Goal: Task Accomplishment & Management: Manage account settings

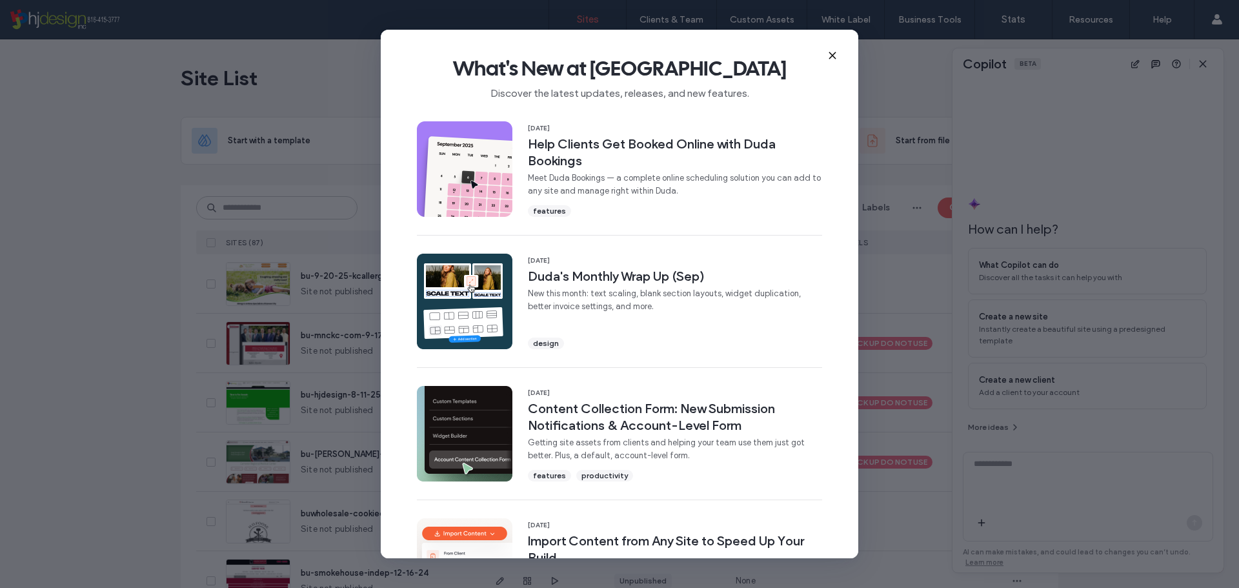
click at [830, 56] on icon at bounding box center [832, 55] width 10 height 10
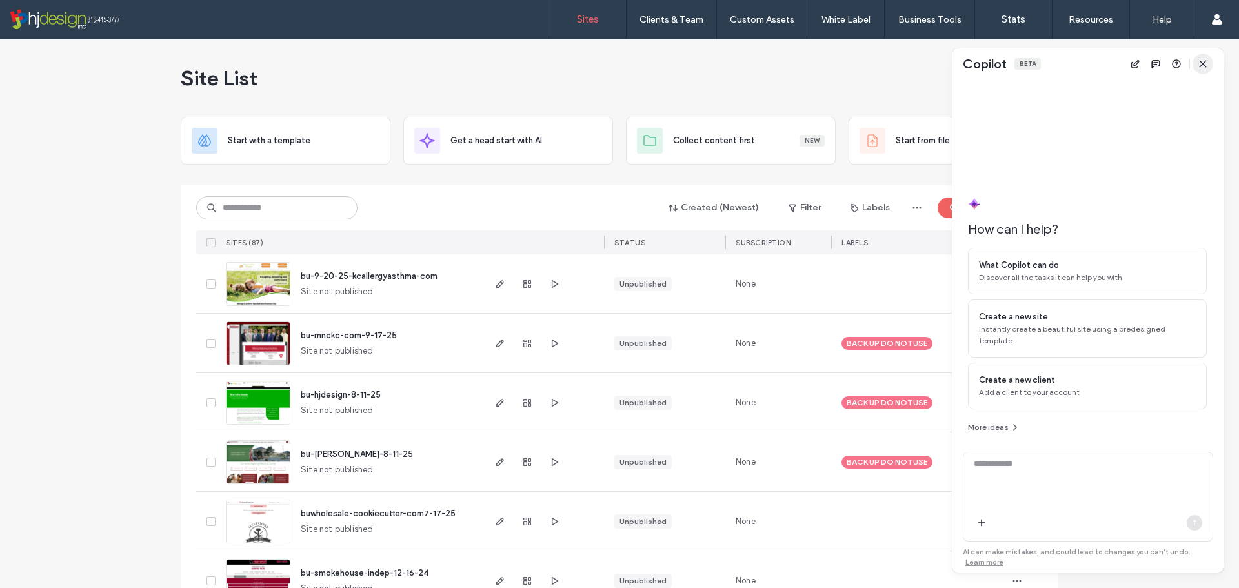
click at [1199, 66] on icon "button" at bounding box center [1203, 64] width 10 height 10
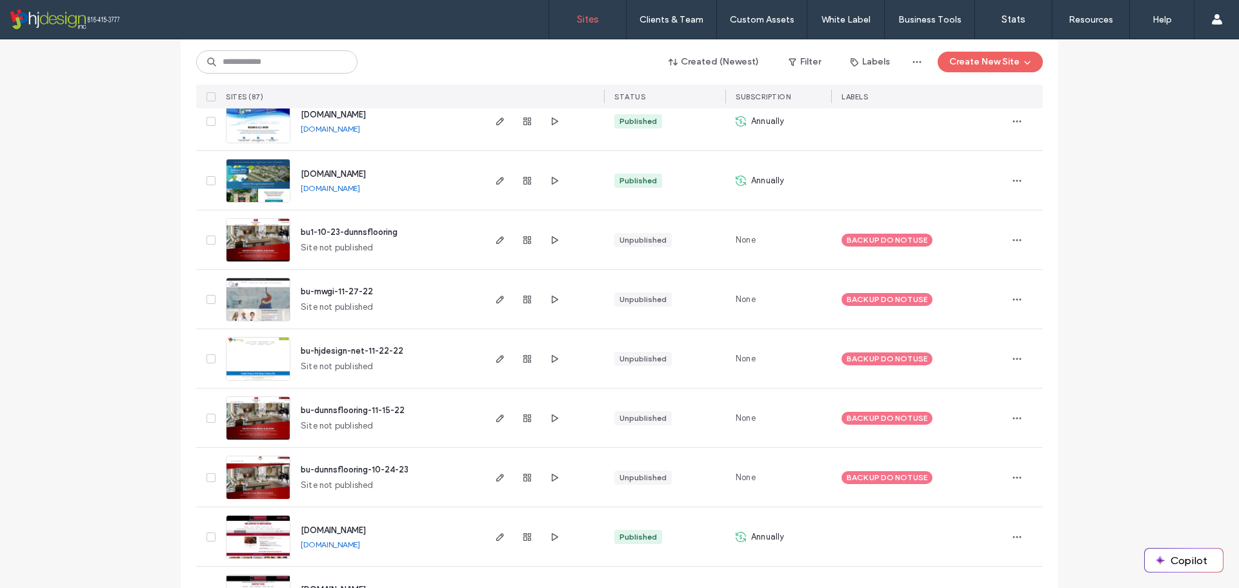
scroll to position [1743, 0]
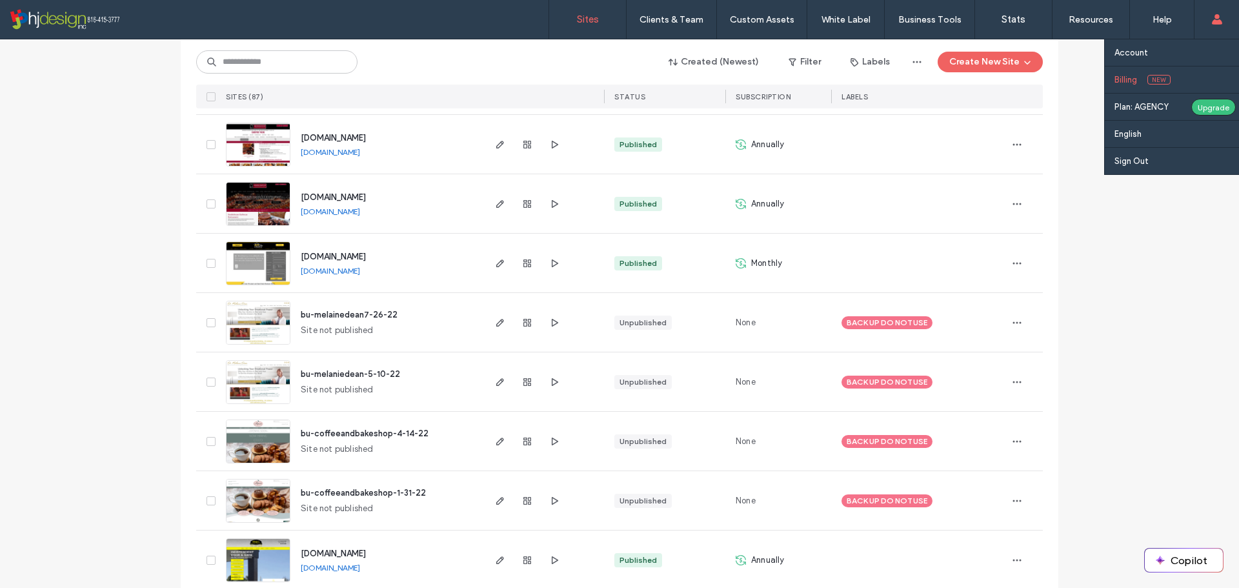
click at [1143, 83] on link "Billing New" at bounding box center [1177, 79] width 125 height 26
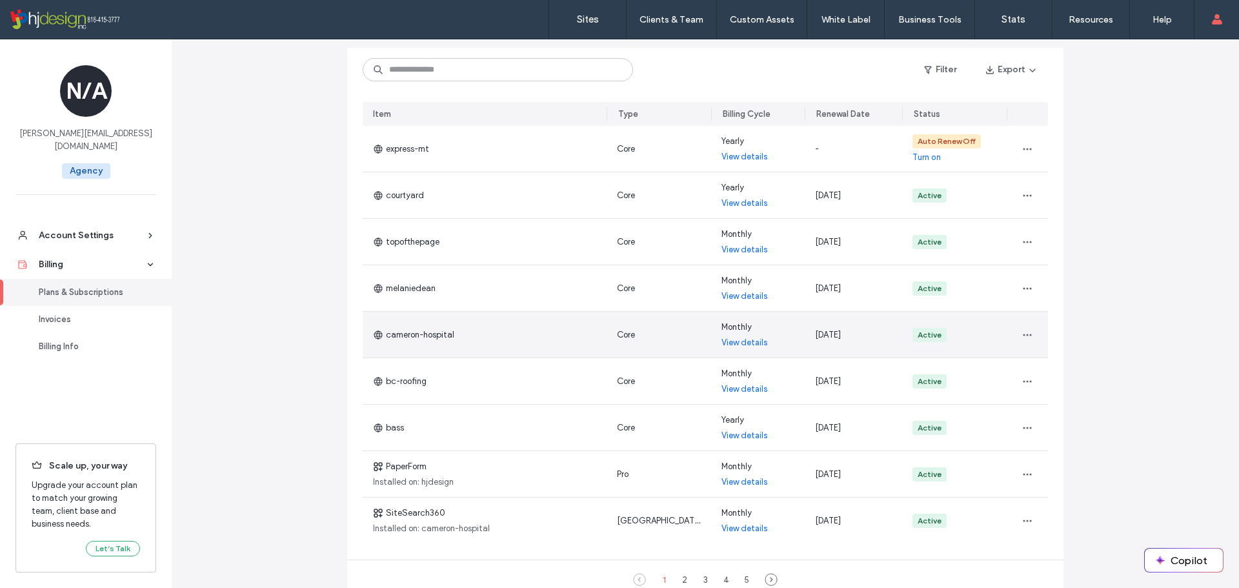
scroll to position [65, 0]
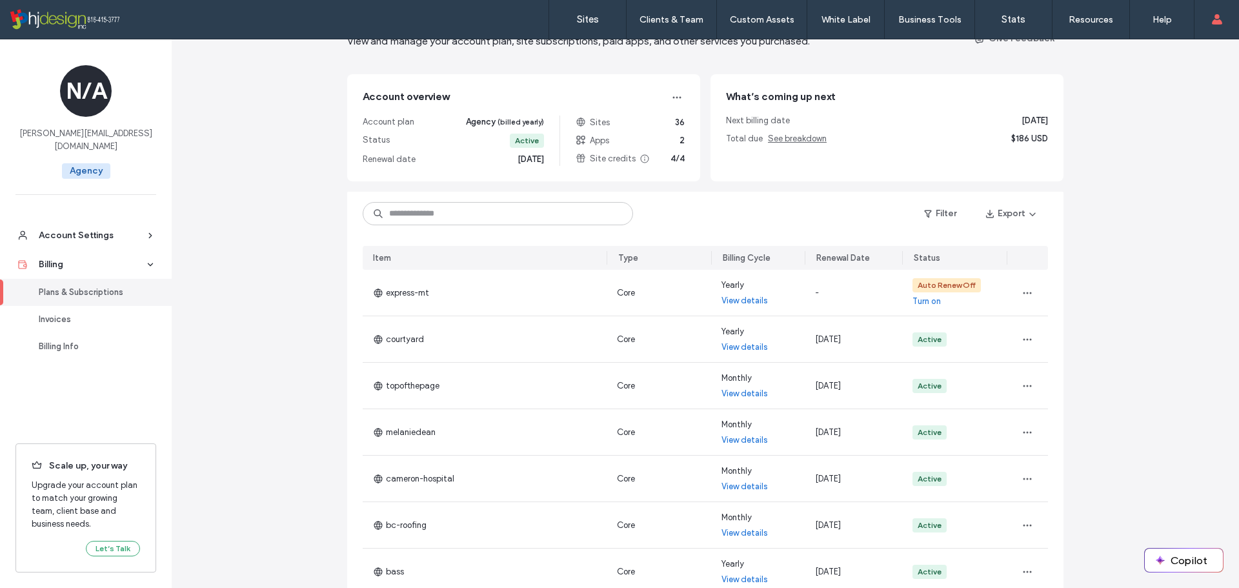
click at [840, 259] on div "Renewal Date" at bounding box center [843, 258] width 54 height 13
click at [942, 216] on button "Filter" at bounding box center [940, 213] width 58 height 21
click at [1200, 294] on div "Plans & Subscriptions View and manage your account plan, site subscriptions, pa…" at bounding box center [706, 388] width 1068 height 827
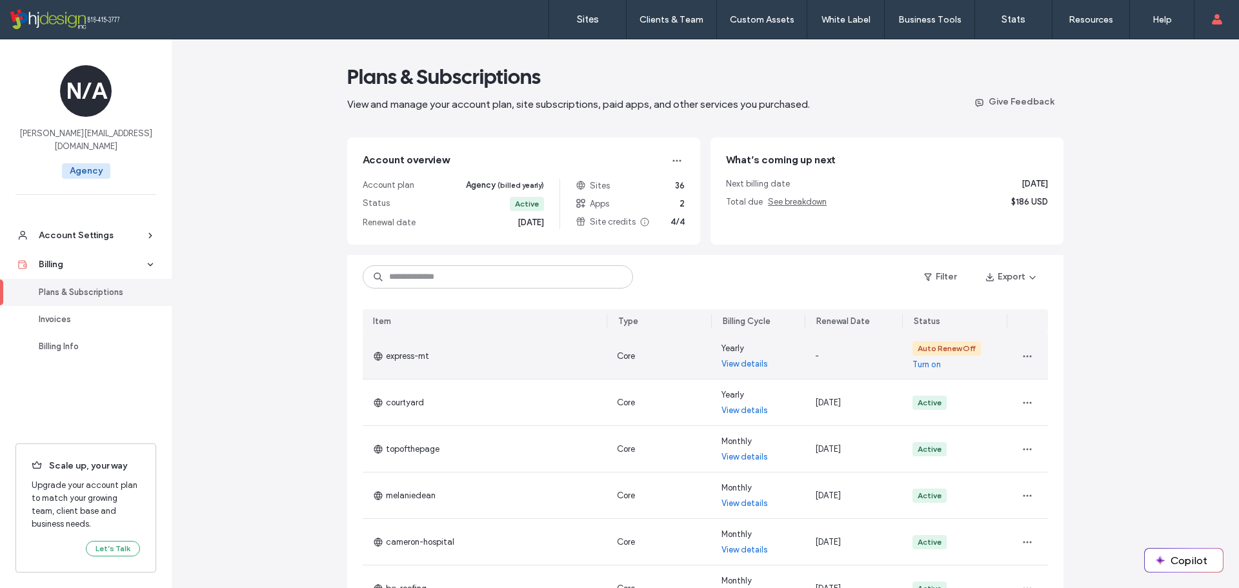
scroll to position [0, 0]
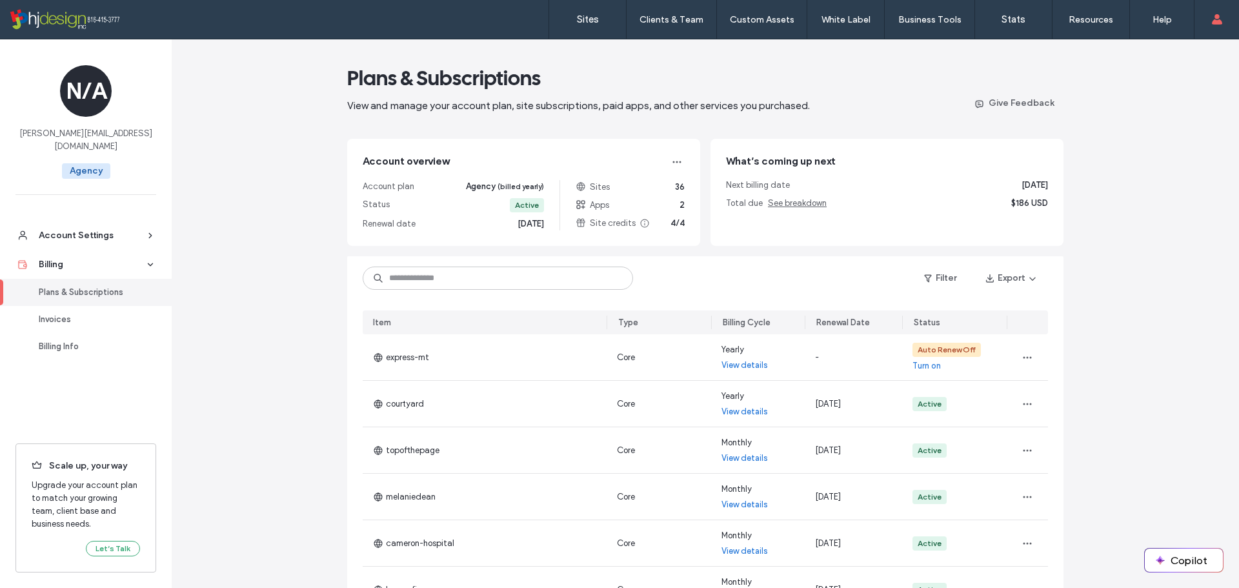
drag, startPoint x: 479, startPoint y: 227, endPoint x: 536, endPoint y: 236, distance: 57.6
click at [536, 236] on div "Account overview Account plan Agency (billed yearly) Status Active Renewal date…" at bounding box center [523, 192] width 353 height 107
click at [541, 227] on div "Account plan Agency (billed yearly) Status Active Renewal date [DATE] Sites 36 …" at bounding box center [524, 205] width 322 height 50
click at [934, 278] on button "Filter" at bounding box center [940, 278] width 58 height 21
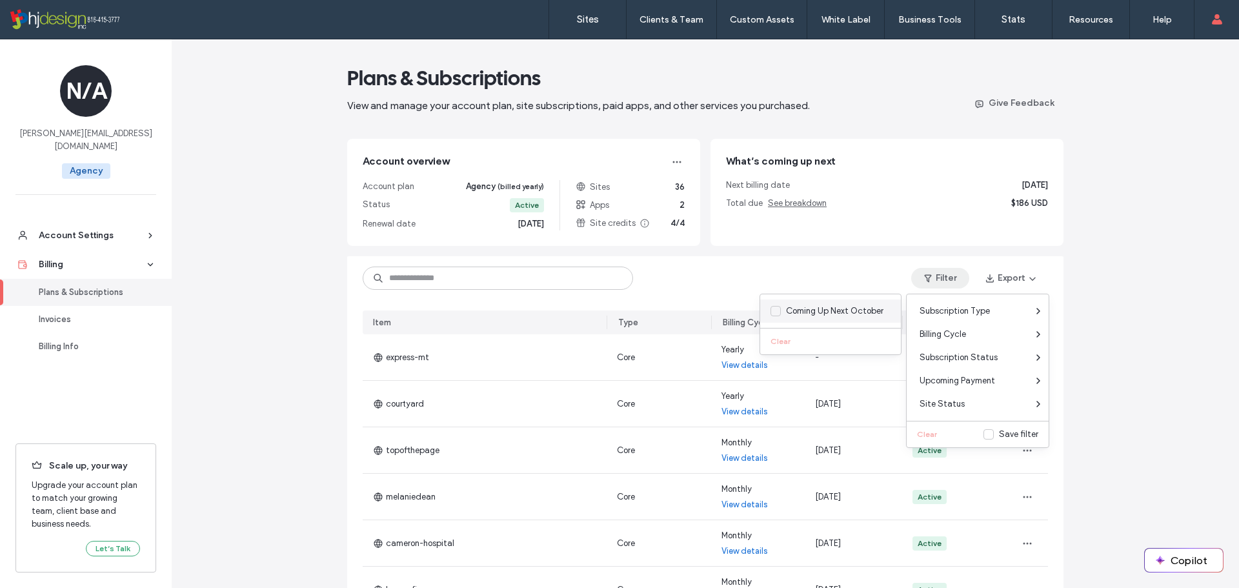
click at [776, 307] on span at bounding box center [776, 311] width 10 height 10
click at [755, 262] on div "Filter 1 Export" at bounding box center [705, 278] width 716 height 44
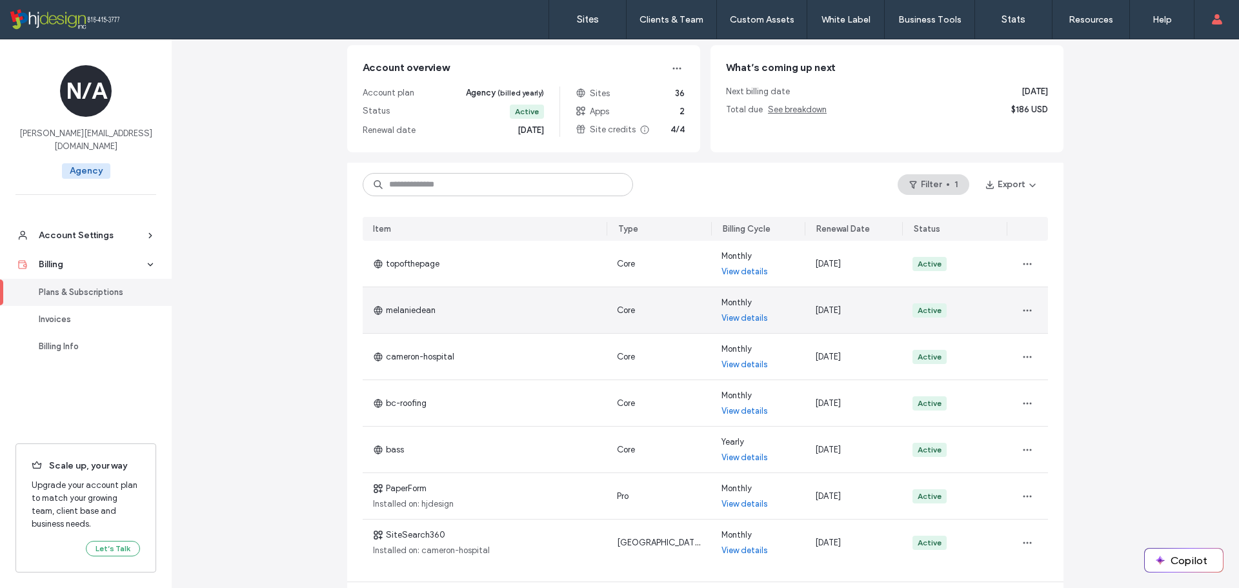
scroll to position [129, 0]
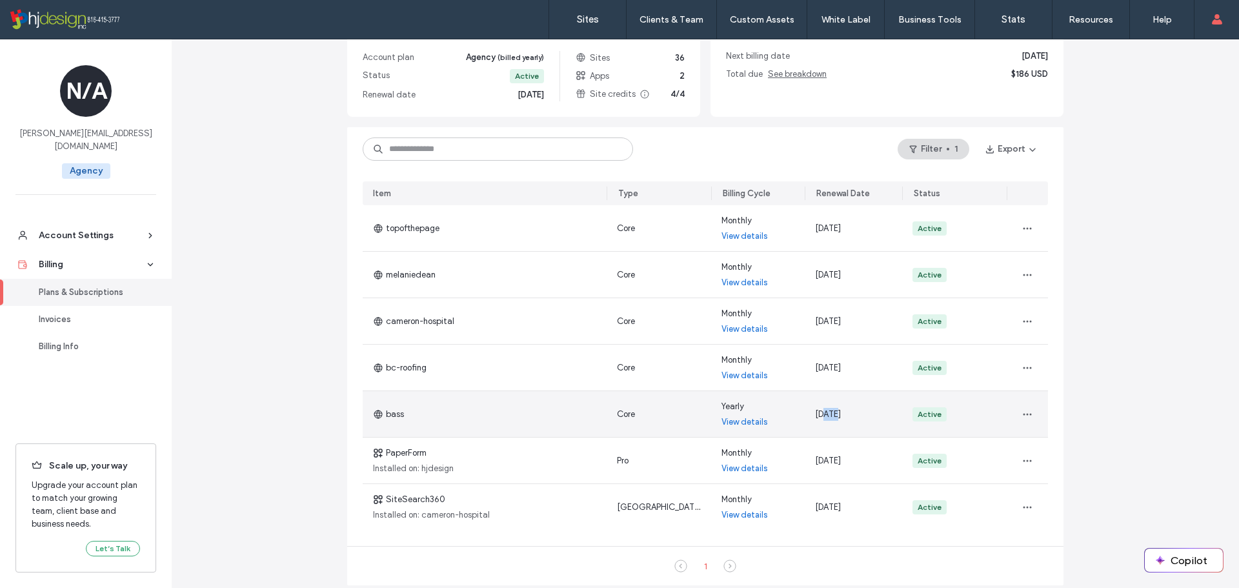
drag, startPoint x: 831, startPoint y: 414, endPoint x: 820, endPoint y: 409, distance: 12.5
click at [822, 411] on span "[DATE]" at bounding box center [828, 414] width 26 height 10
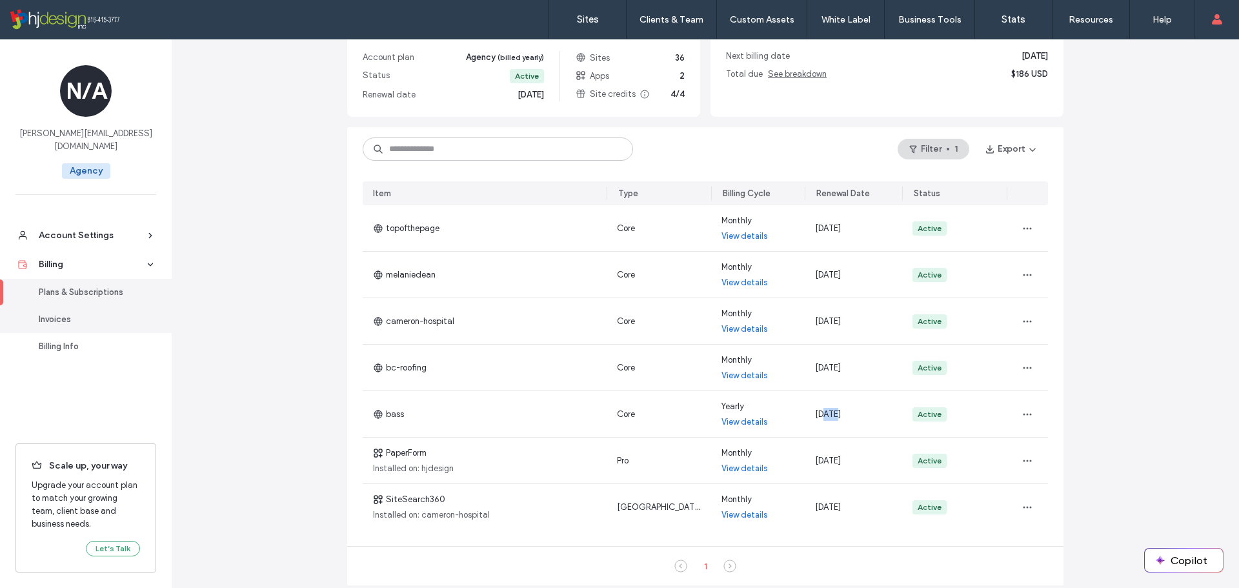
click at [71, 313] on div "Invoices" at bounding box center [92, 319] width 106 height 13
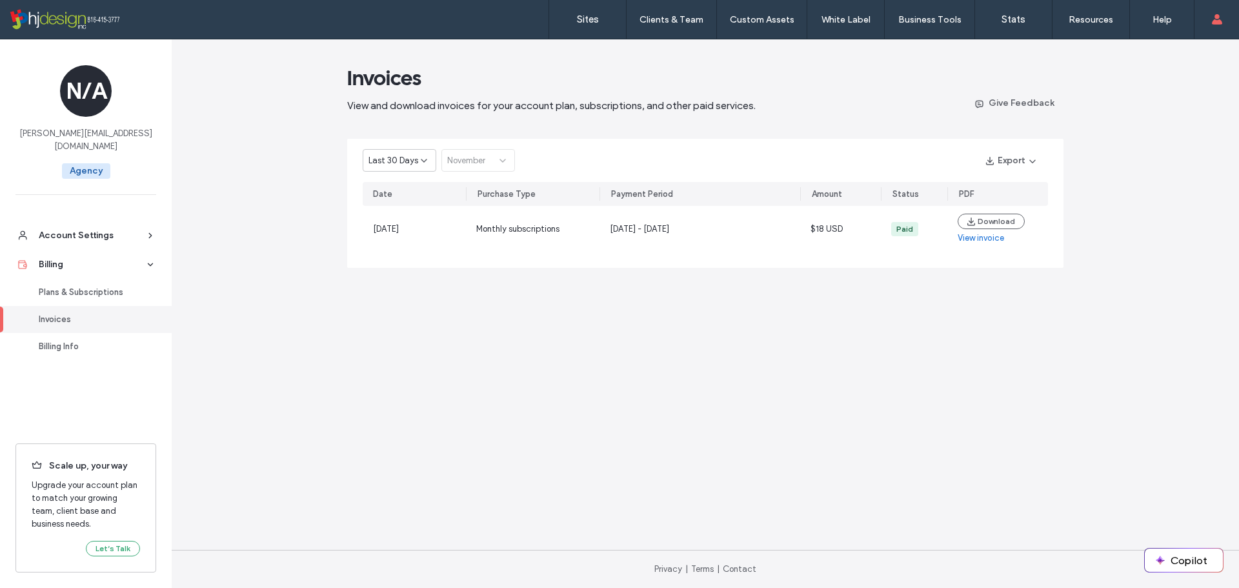
click at [412, 154] on span "Last 30 Days" at bounding box center [394, 160] width 50 height 13
click at [389, 205] on span "Current Year" at bounding box center [392, 205] width 47 height 13
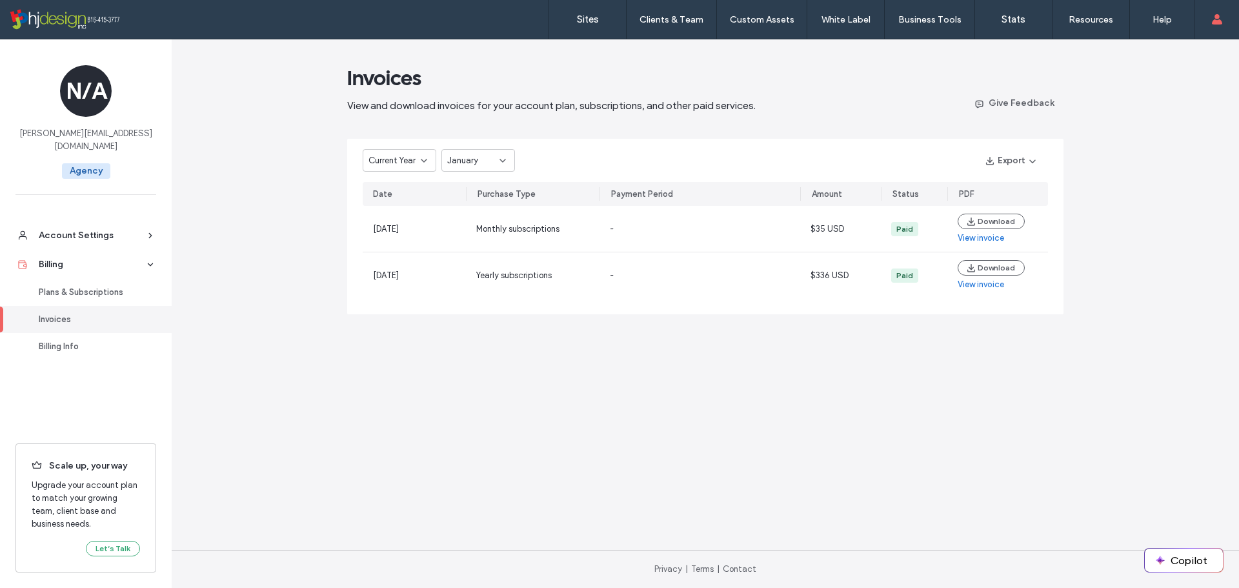
click at [467, 167] on div "January" at bounding box center [478, 160] width 74 height 23
click at [468, 277] on span "September" at bounding box center [468, 273] width 43 height 13
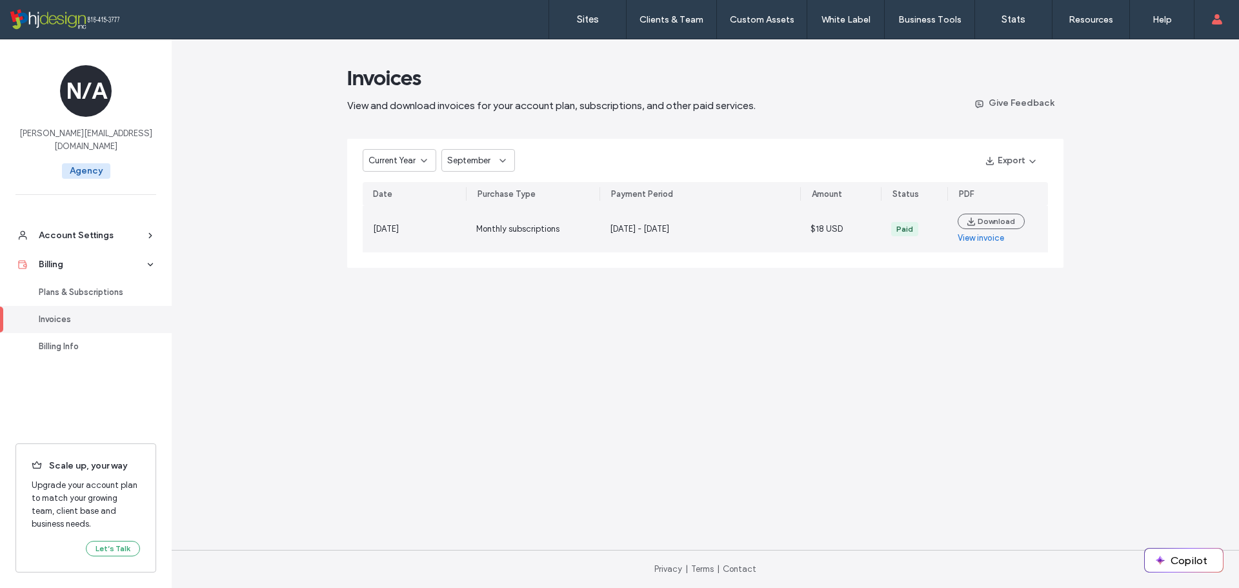
drag, startPoint x: 573, startPoint y: 228, endPoint x: 456, endPoint y: 232, distance: 117.5
click at [456, 232] on section "[DATE] Monthly subscriptions [DATE] - [DATE] $18 USD Paid Download View invoice" at bounding box center [705, 229] width 685 height 46
click at [494, 223] on div "Monthly subscriptions" at bounding box center [517, 229] width 83 height 13
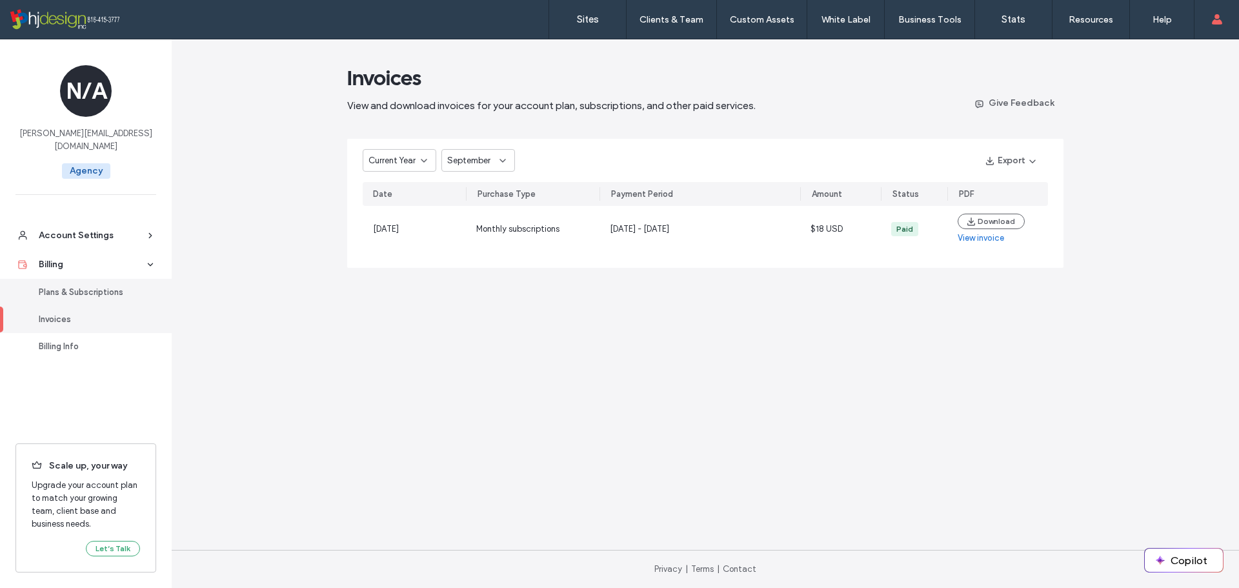
click at [105, 286] on div "Plans & Subscriptions" at bounding box center [92, 292] width 106 height 13
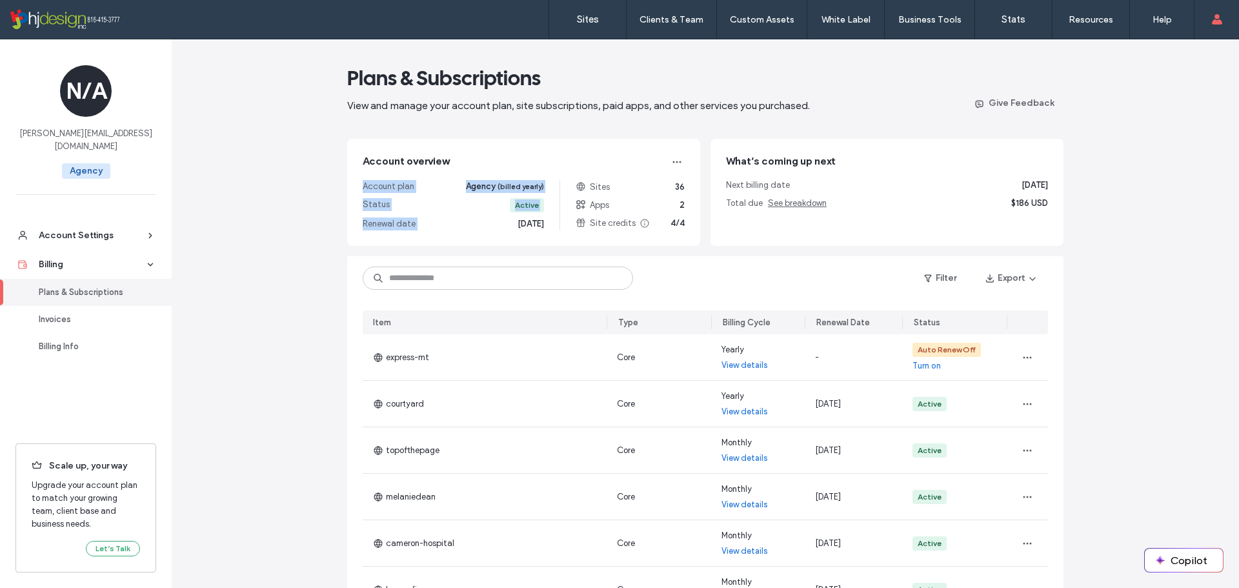
drag, startPoint x: 554, startPoint y: 220, endPoint x: 489, endPoint y: 223, distance: 65.2
click at [489, 223] on div "Account plan Agency (billed yearly) Status Active Renewal date [DATE] Sites 36 …" at bounding box center [524, 205] width 322 height 50
click at [1168, 163] on div "Plans & Subscriptions View and manage your account plan, site subscriptions, pa…" at bounding box center [706, 452] width 1068 height 827
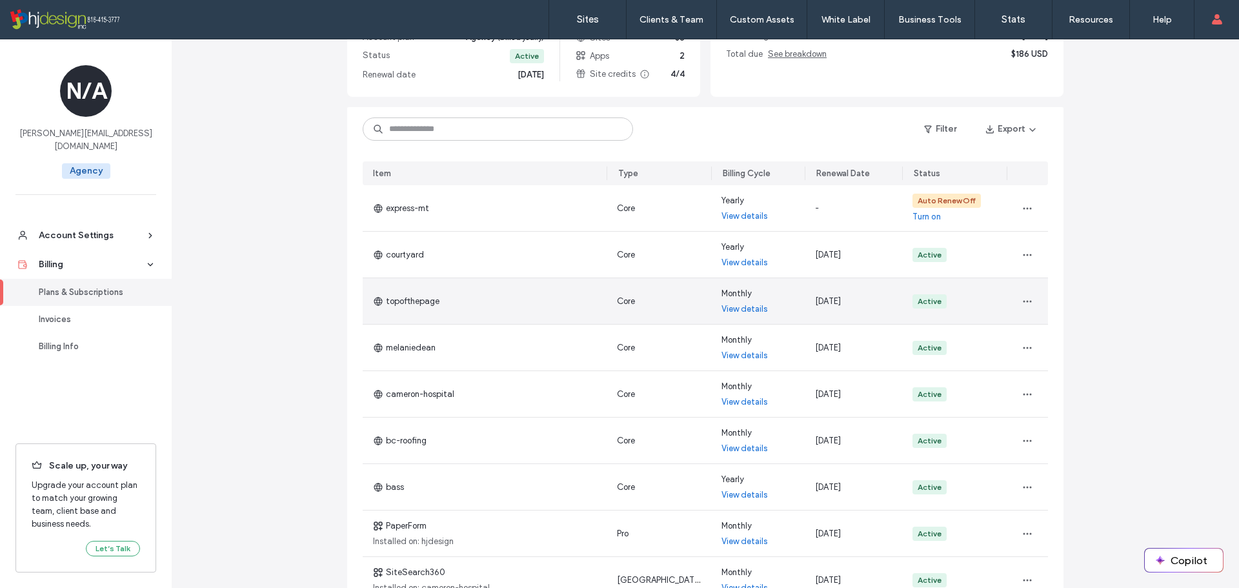
scroll to position [20, 0]
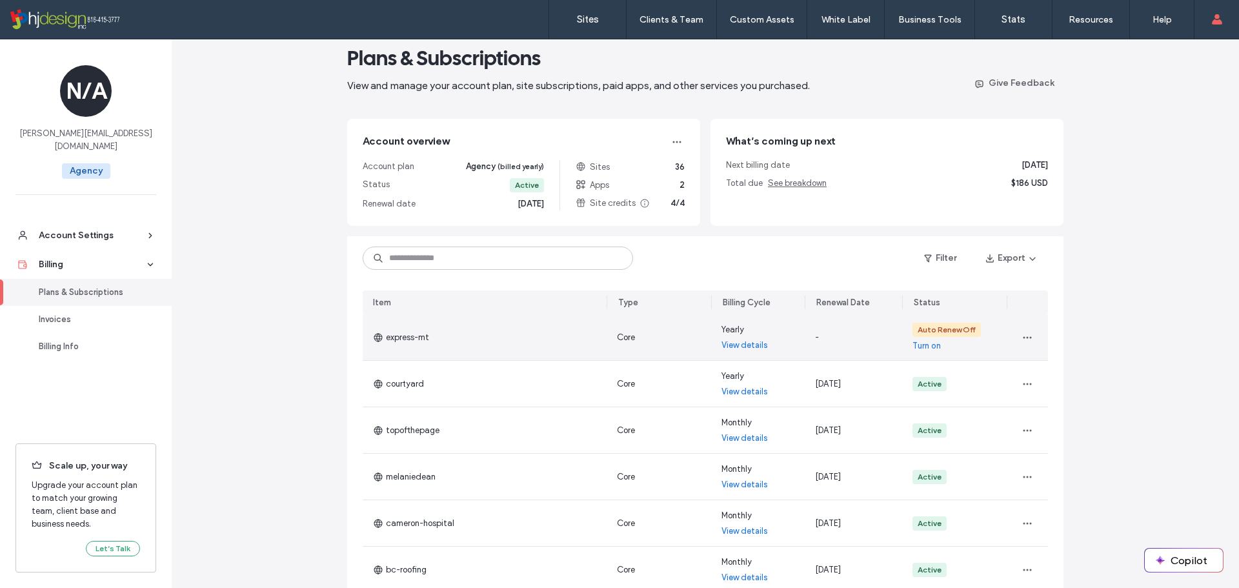
drag, startPoint x: 431, startPoint y: 338, endPoint x: 370, endPoint y: 334, distance: 60.8
click at [370, 334] on div "express-mt" at bounding box center [485, 337] width 244 height 46
click at [383, 339] on span "express-mt" at bounding box center [401, 337] width 56 height 13
drag, startPoint x: 438, startPoint y: 340, endPoint x: 405, endPoint y: 339, distance: 32.9
click at [400, 338] on div "express-mt" at bounding box center [485, 337] width 244 height 46
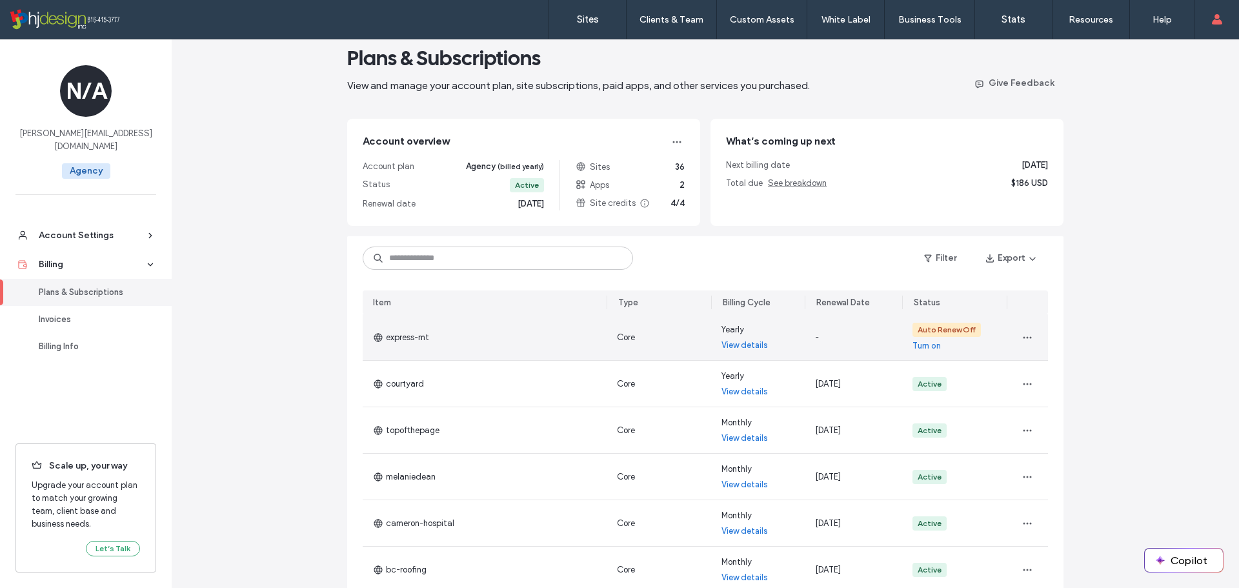
click at [407, 341] on span "express-mt" at bounding box center [401, 337] width 56 height 13
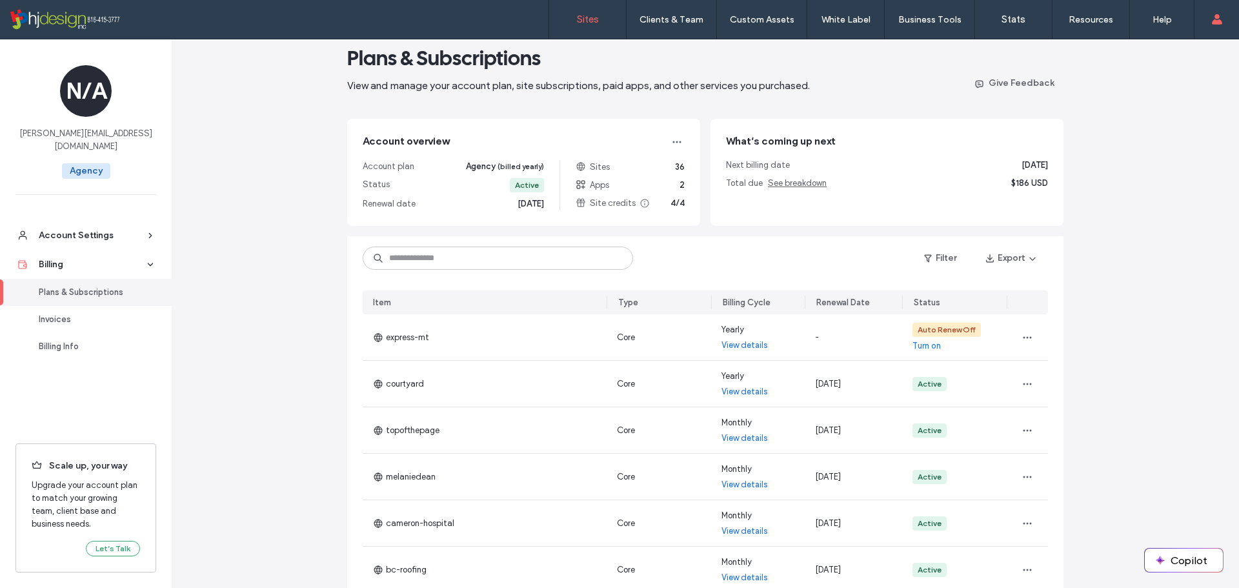
click at [582, 23] on label "Sites" at bounding box center [588, 20] width 22 height 12
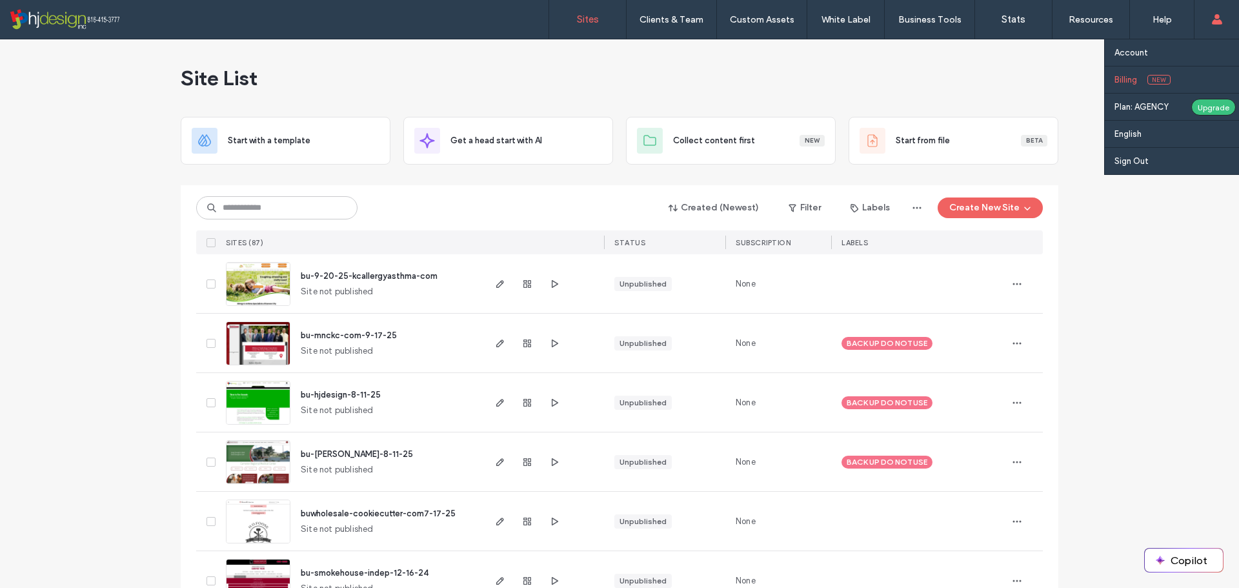
click at [1150, 80] on span "New" at bounding box center [1159, 80] width 23 height 10
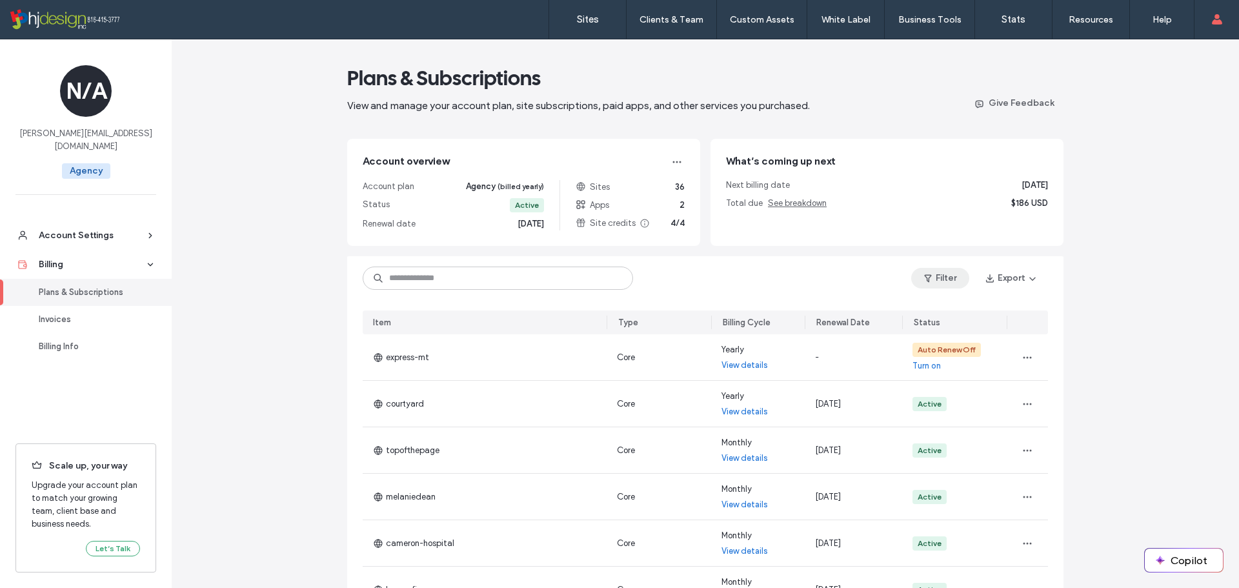
click at [932, 279] on button "Filter" at bounding box center [940, 278] width 58 height 21
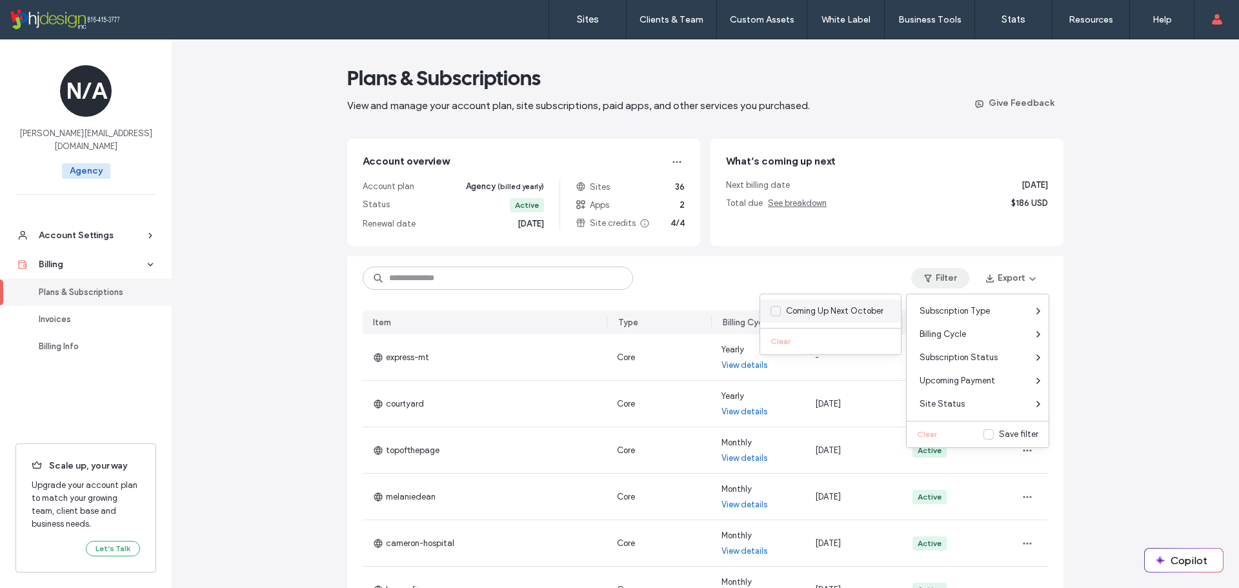
click at [775, 312] on icon at bounding box center [775, 311] width 5 height 3
click at [276, 321] on div "Plans & Subscriptions View and manage your account plan, site subscriptions, pa…" at bounding box center [706, 406] width 1068 height 734
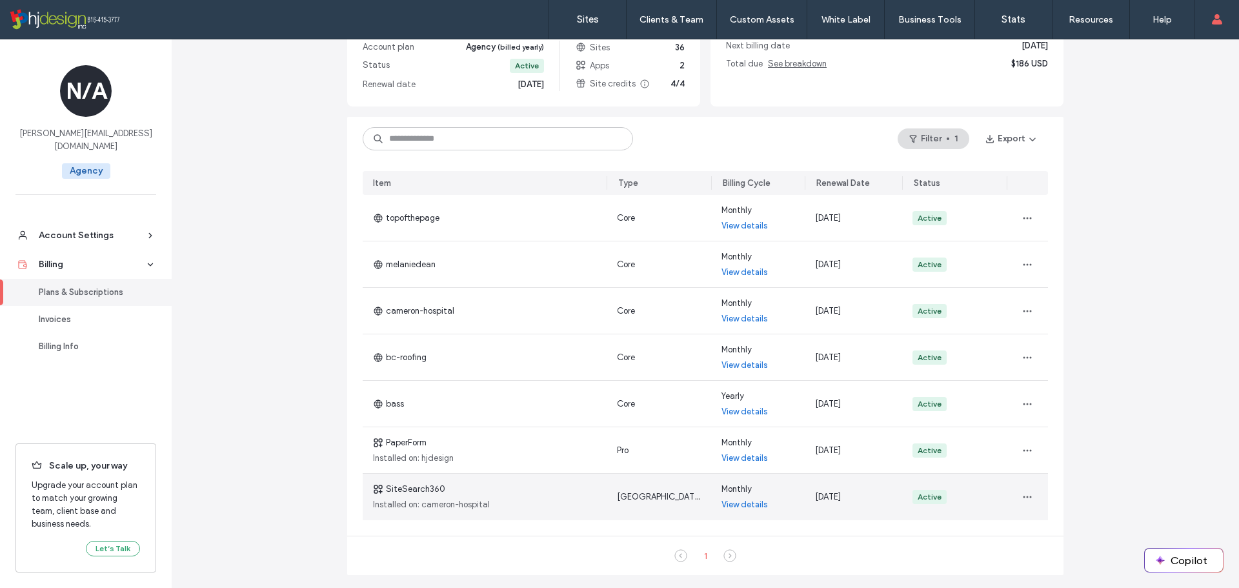
scroll to position [121, 0]
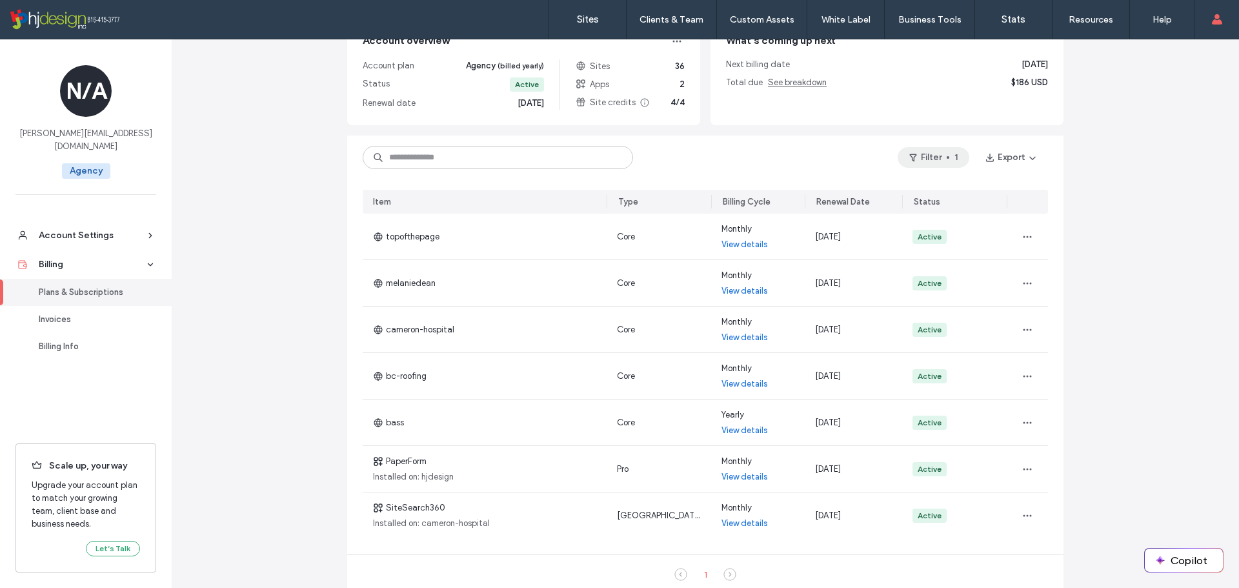
click at [943, 163] on button "Filter 1" at bounding box center [934, 157] width 72 height 21
click at [908, 312] on button "Clear" at bounding box center [914, 313] width 33 height 15
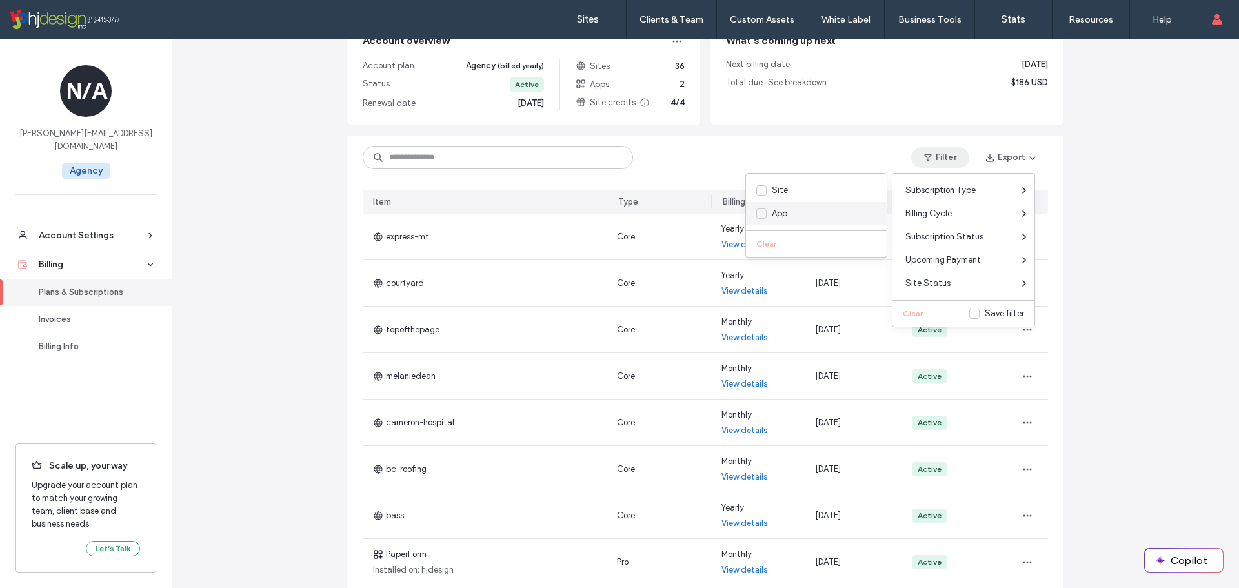
click at [763, 214] on icon at bounding box center [761, 213] width 5 height 3
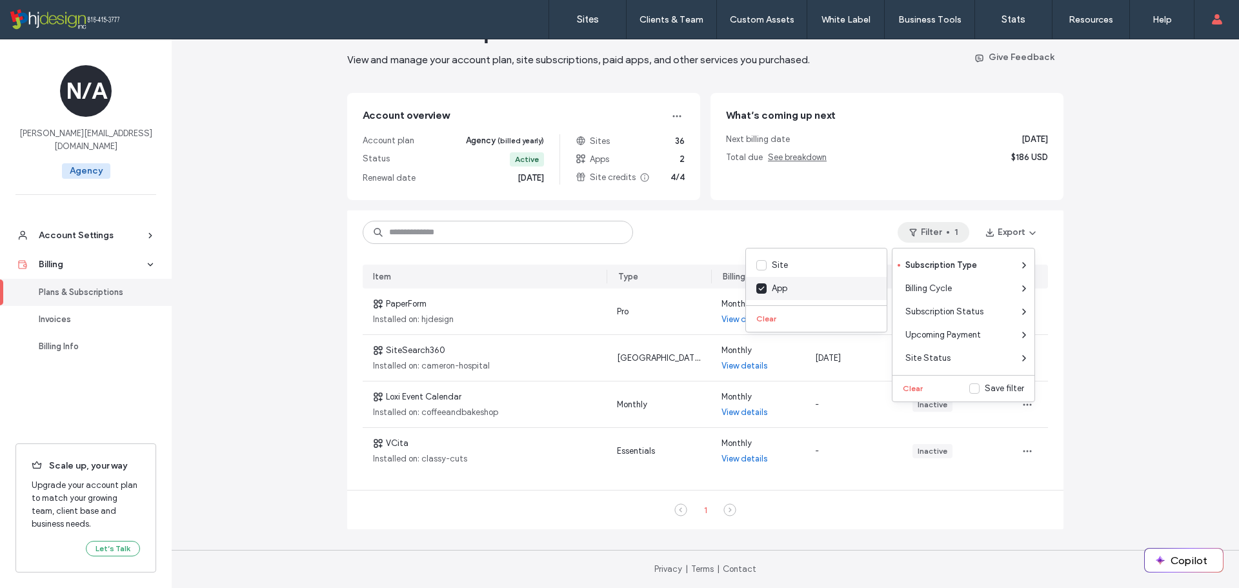
scroll to position [46, 0]
click at [1104, 216] on div "Plans & Subscriptions View and manage your account plan, site subscriptions, pa…" at bounding box center [706, 291] width 1068 height 594
click at [927, 230] on button "Filter 1" at bounding box center [934, 232] width 72 height 21
click at [1143, 279] on div "Plans & Subscriptions View and manage your account plan, site subscriptions, pa…" at bounding box center [706, 291] width 1068 height 594
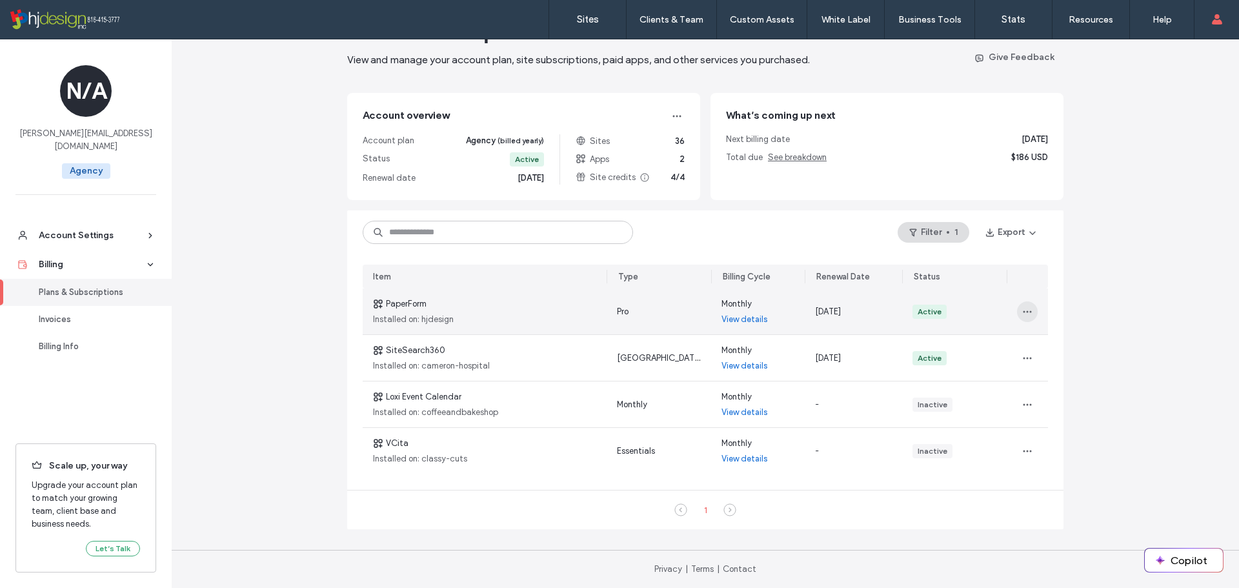
click at [1031, 310] on span "button" at bounding box center [1027, 311] width 21 height 21
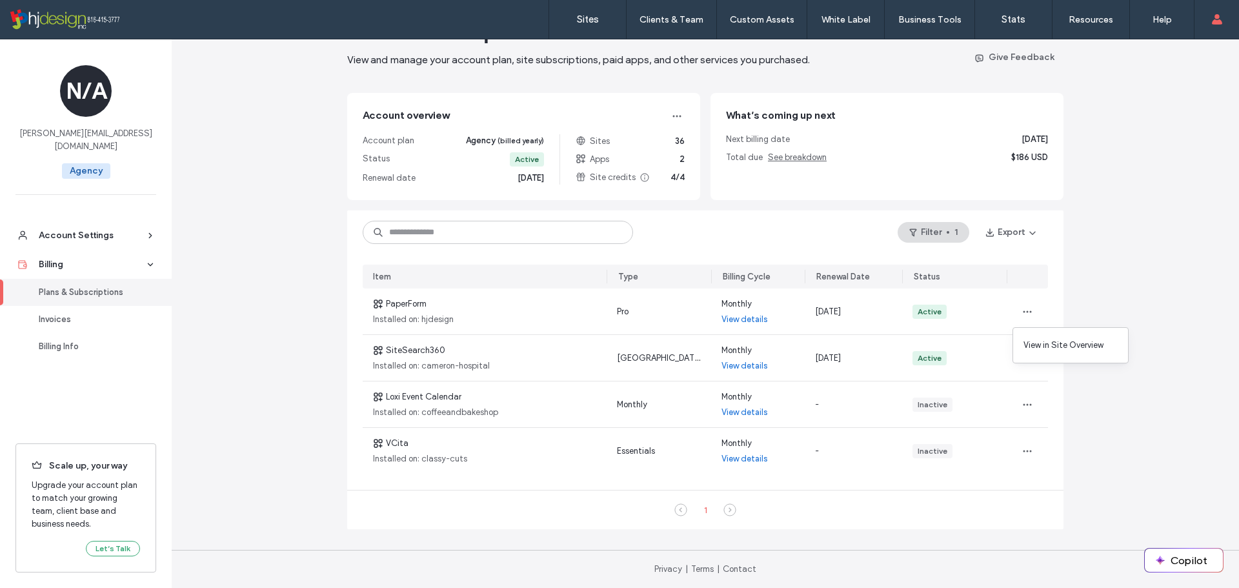
click at [1154, 194] on div "Plans & Subscriptions View and manage your account plan, site subscriptions, pa…" at bounding box center [706, 291] width 1068 height 594
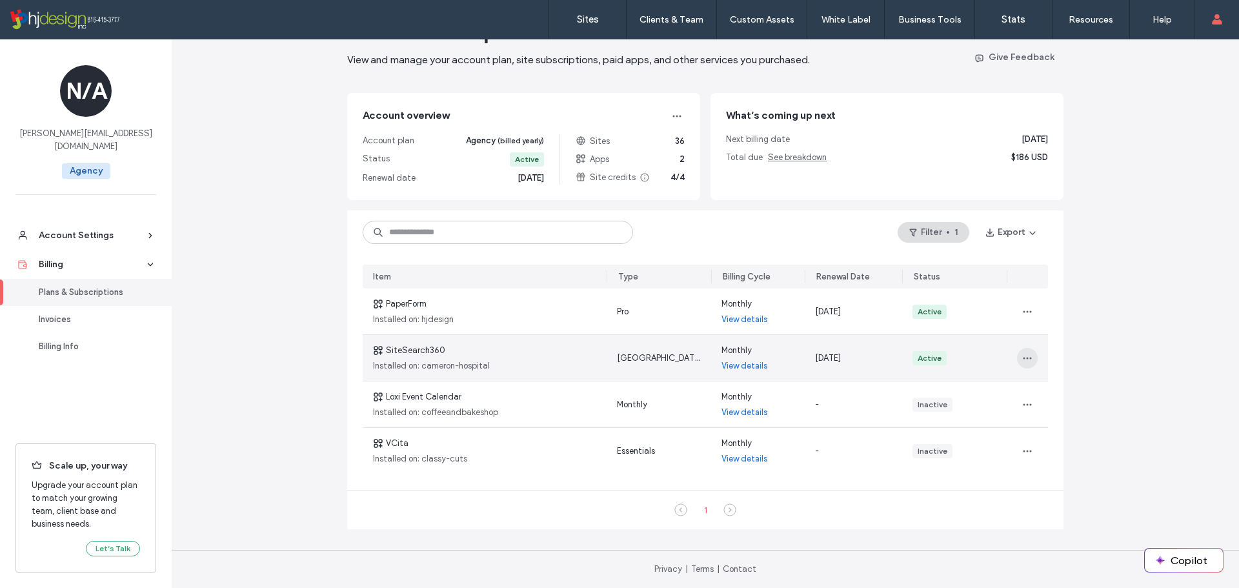
click at [1030, 356] on span "button" at bounding box center [1027, 358] width 21 height 21
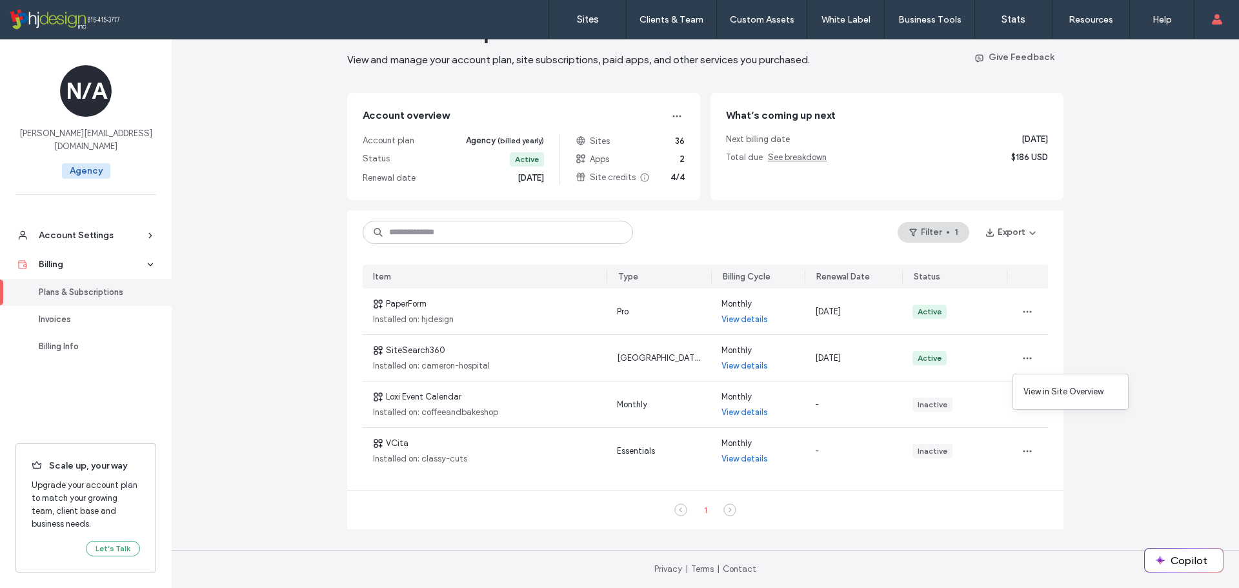
click at [1115, 227] on div "Plans & Subscriptions View and manage your account plan, site subscriptions, pa…" at bounding box center [706, 291] width 1068 height 594
click at [918, 230] on button "Filter 1" at bounding box center [934, 232] width 72 height 21
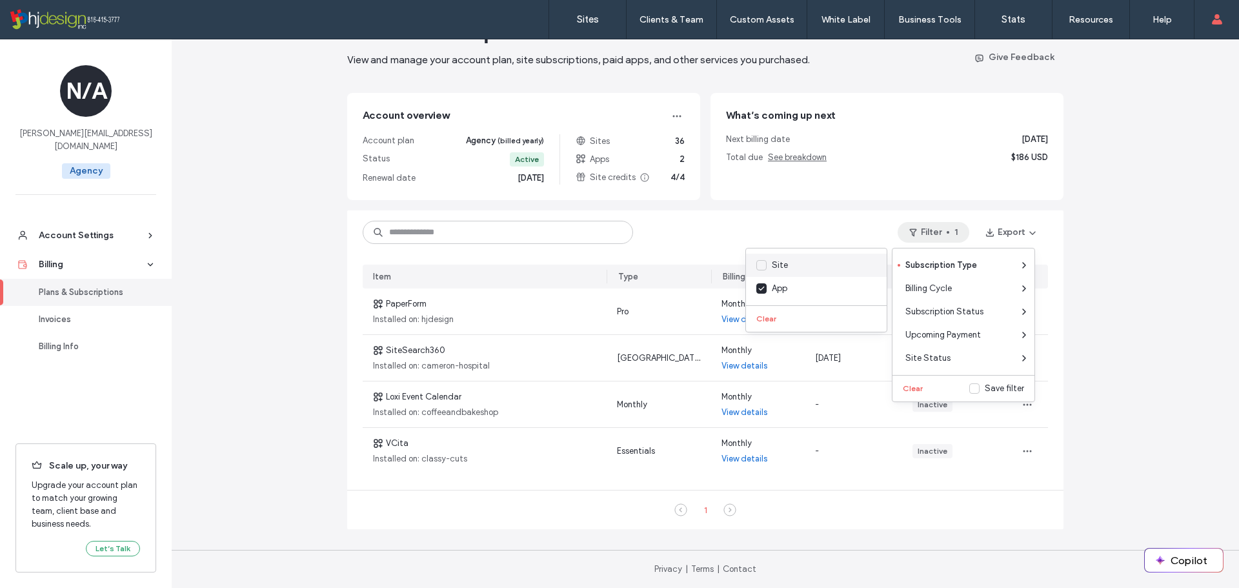
click at [760, 267] on icon at bounding box center [761, 265] width 6 height 5
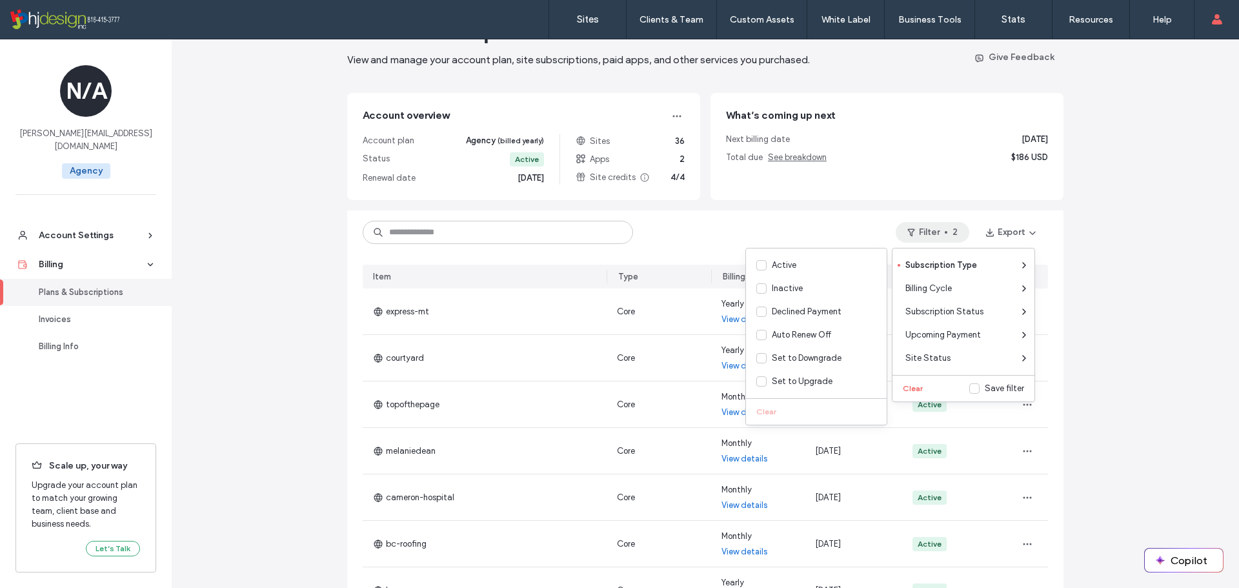
click at [1168, 214] on div "Plans & Subscriptions View and manage your account plan, site subscriptions, pa…" at bounding box center [706, 407] width 1068 height 827
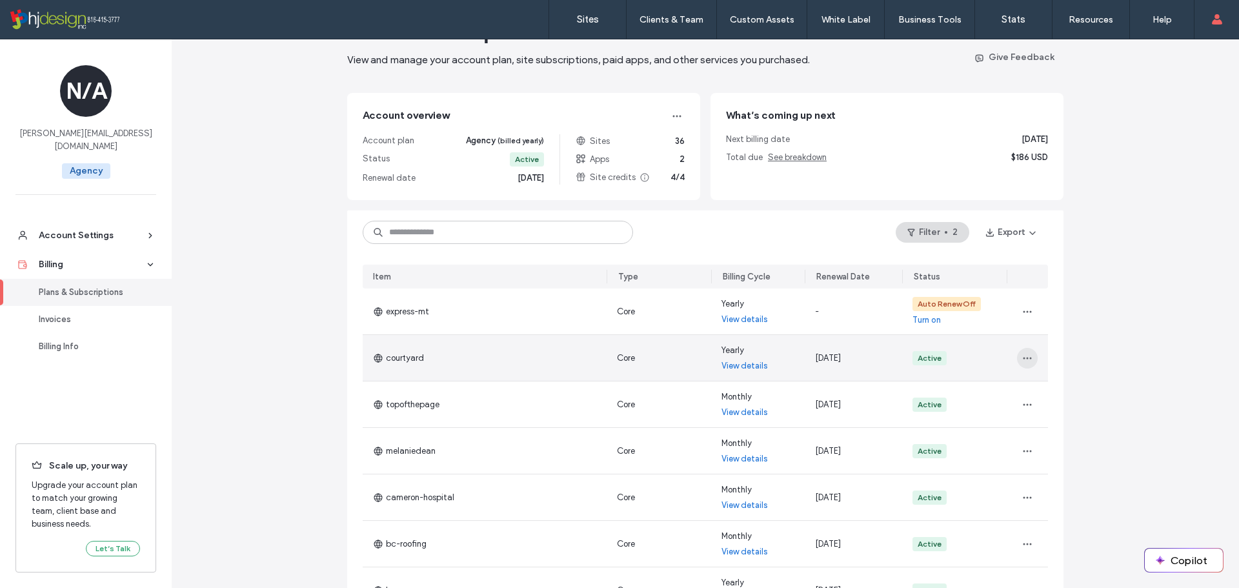
click at [1022, 353] on icon "button" at bounding box center [1027, 358] width 10 height 10
